Goal: Task Accomplishment & Management: Use online tool/utility

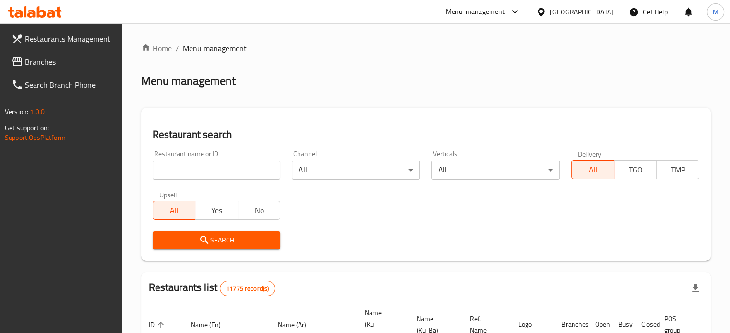
click at [528, 21] on div "Menu-management" at bounding box center [483, 11] width 90 height 23
click at [544, 13] on icon at bounding box center [540, 12] width 7 height 8
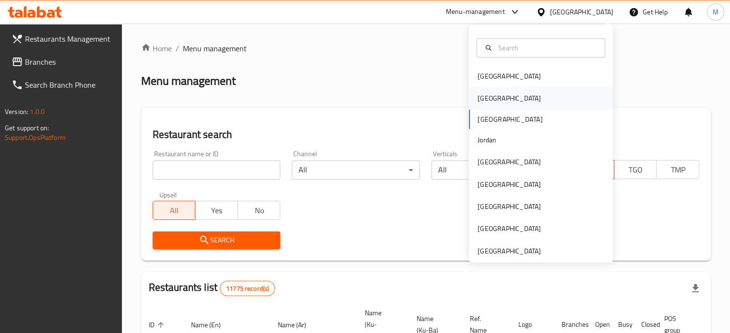
click at [527, 101] on div "[GEOGRAPHIC_DATA]" at bounding box center [541, 98] width 144 height 22
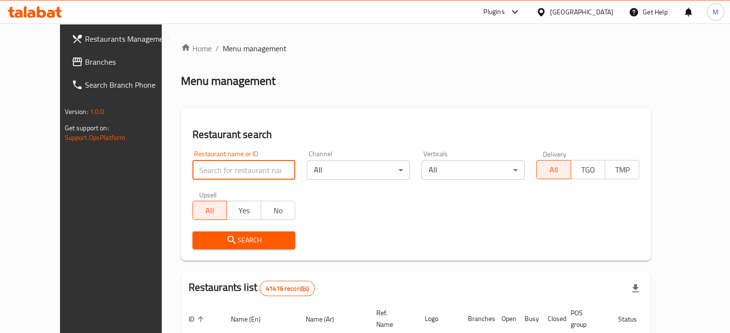
click at [235, 178] on input "search" at bounding box center [243, 170] width 103 height 19
paste input "779047"
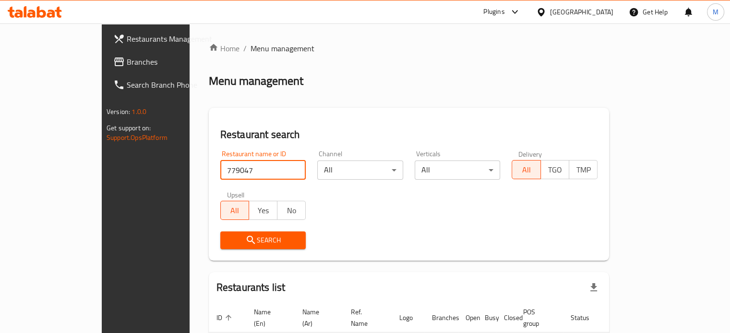
click at [220, 174] on input "779047" at bounding box center [263, 170] width 86 height 19
type input "779047"
click button "Search" at bounding box center [263, 241] width 86 height 18
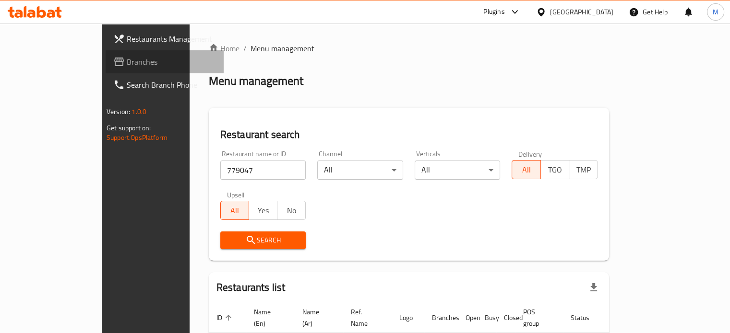
click at [106, 70] on link "Branches" at bounding box center [165, 61] width 118 height 23
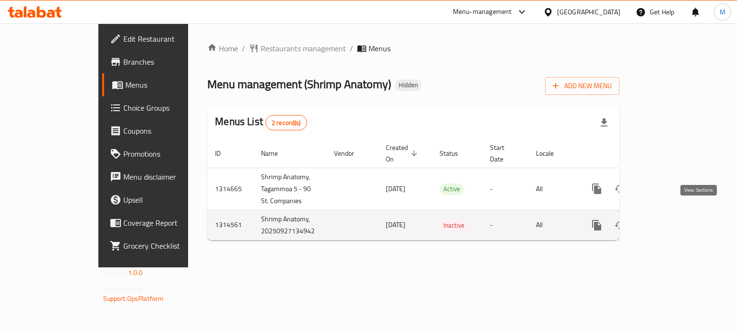
click at [677, 214] on link "enhanced table" at bounding box center [665, 225] width 23 height 23
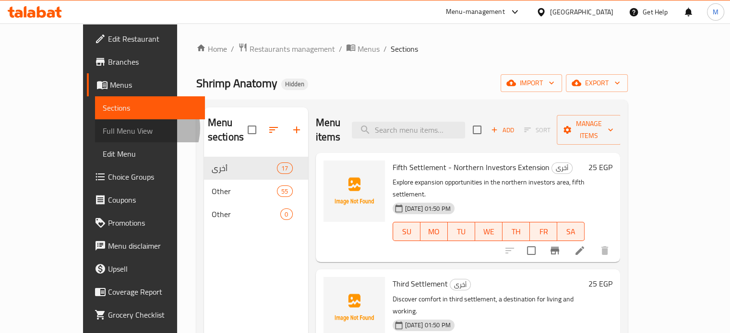
click at [103, 128] on span "Full Menu View" at bounding box center [150, 131] width 95 height 12
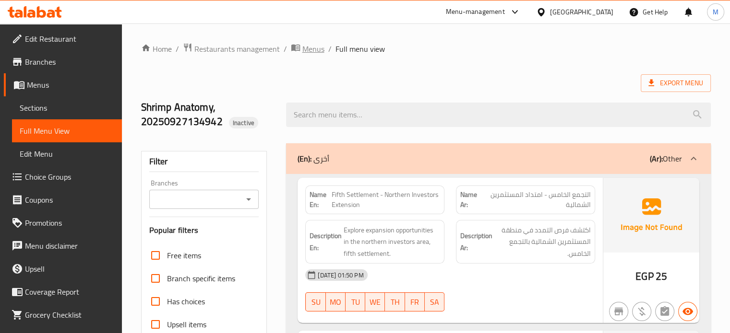
click at [315, 49] on span "Menus" at bounding box center [313, 49] width 22 height 12
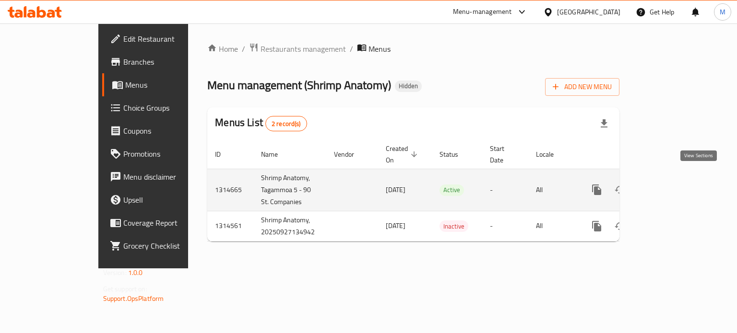
click at [670, 186] on icon "enhanced table" at bounding box center [666, 190] width 9 height 9
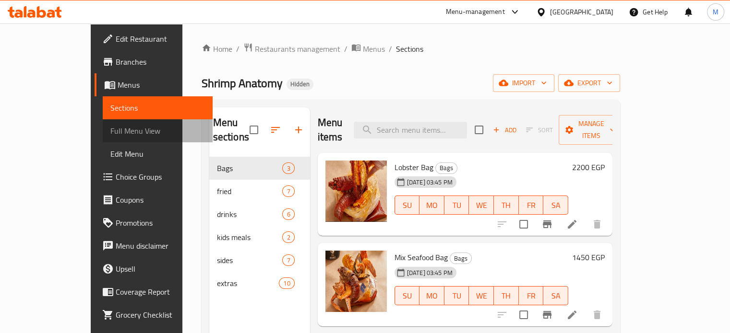
click at [110, 131] on span "Full Menu View" at bounding box center [157, 131] width 95 height 12
